Goal: Transaction & Acquisition: Purchase product/service

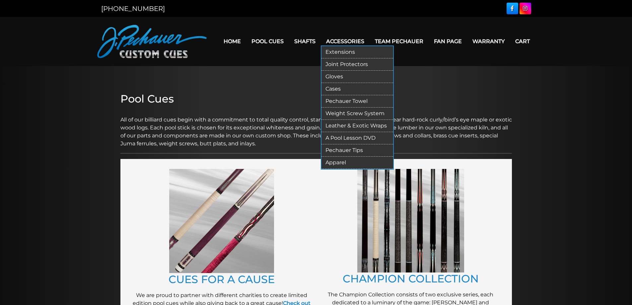
click at [346, 51] on link "Extensions" at bounding box center [358, 52] width 72 height 12
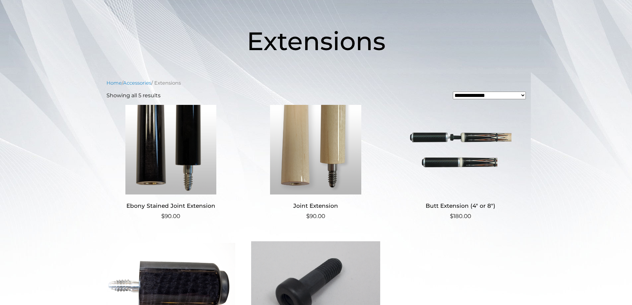
scroll to position [80, 0]
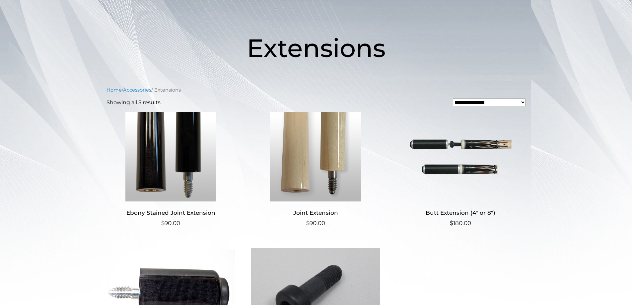
click at [310, 157] on img at bounding box center [315, 157] width 129 height 90
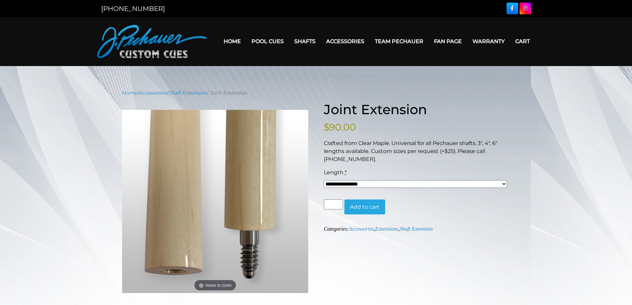
click at [503, 183] on select "**********" at bounding box center [415, 184] width 183 height 8
